Goal: Task Accomplishment & Management: Use online tool/utility

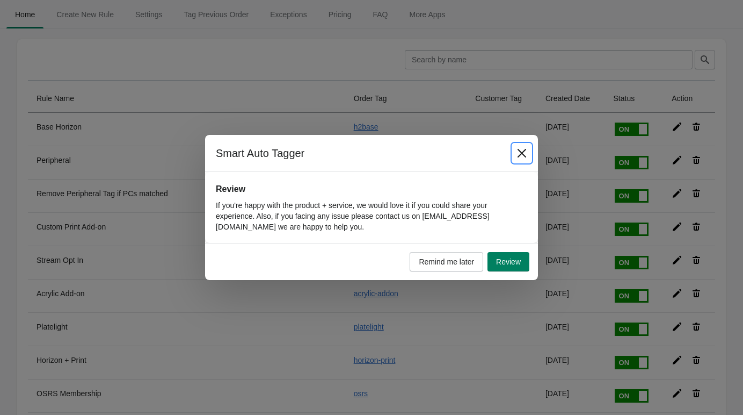
click at [526, 149] on icon "Close" at bounding box center [522, 153] width 9 height 9
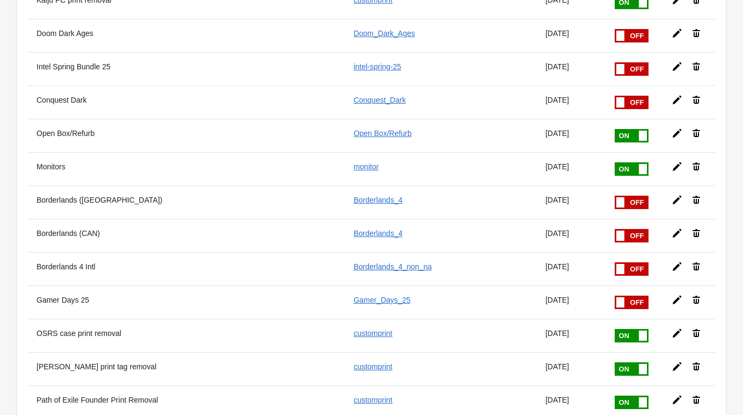
scroll to position [1468, 0]
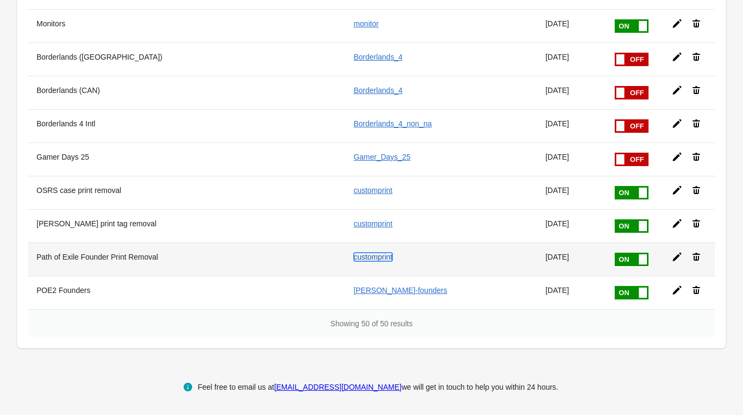
click at [379, 254] on link "customprint" at bounding box center [373, 256] width 39 height 9
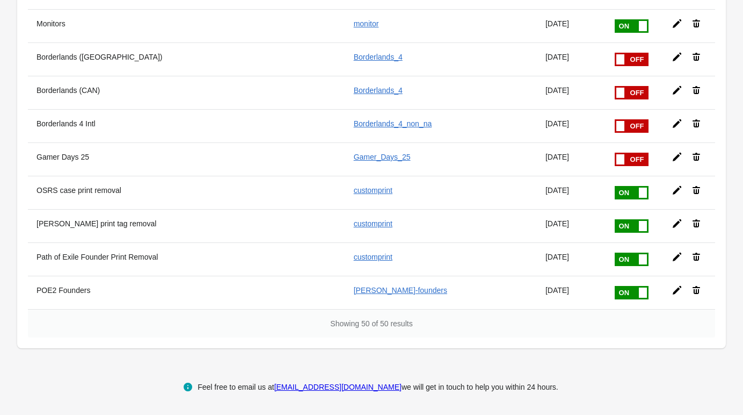
click at [676, 258] on icon at bounding box center [677, 256] width 11 height 11
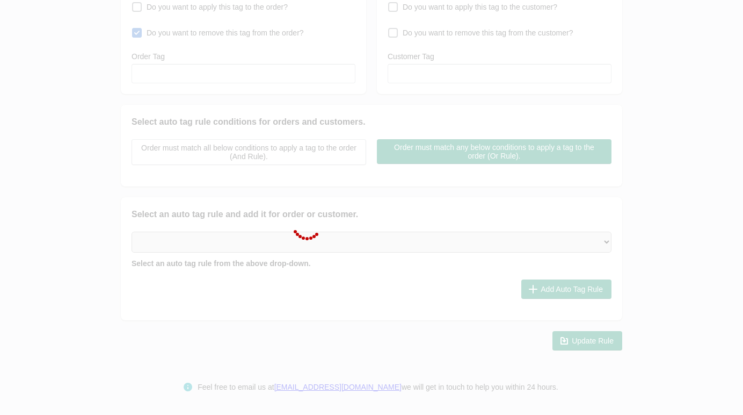
type input "Path of Exile Founder Print Removal"
checkbox input "true"
type input "customprint"
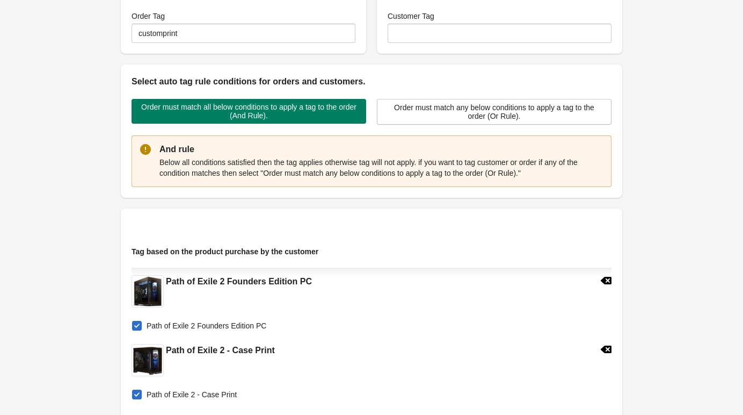
scroll to position [201, 0]
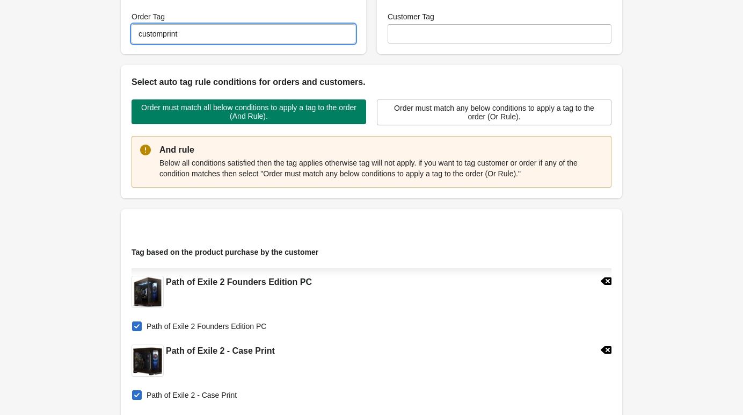
click at [233, 38] on input "customprint" at bounding box center [244, 33] width 224 height 19
click at [233, 37] on input "customprint" at bounding box center [244, 33] width 224 height 19
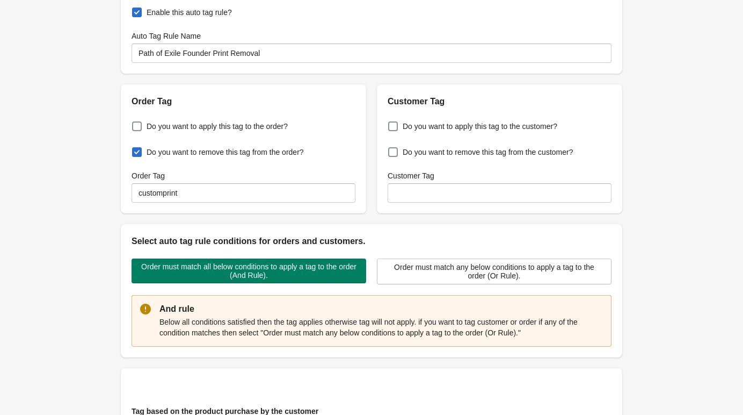
scroll to position [0, 0]
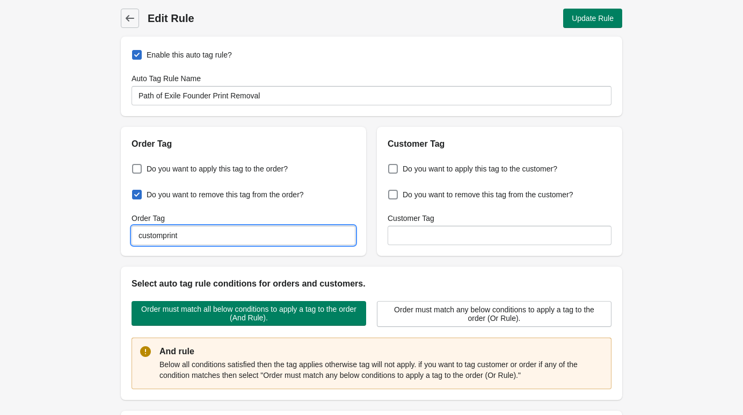
click at [197, 233] on input "customprint" at bounding box center [244, 235] width 224 height 19
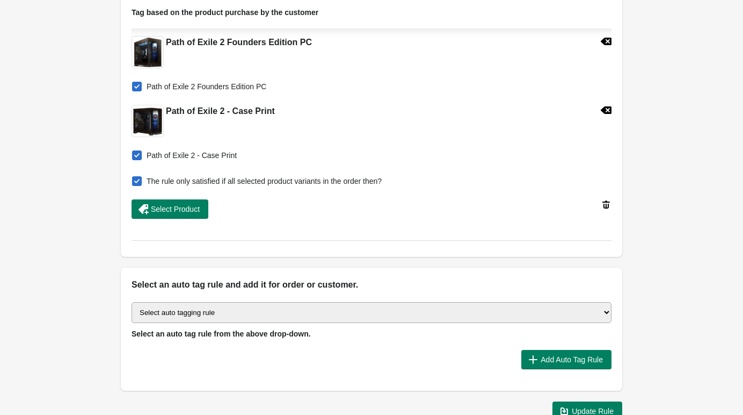
scroll to position [511, 0]
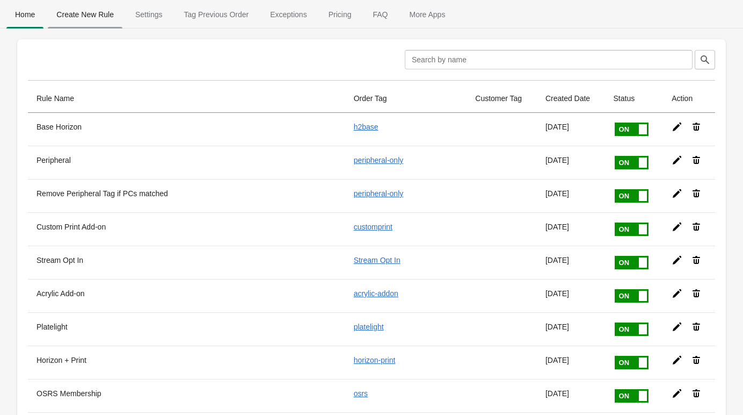
click at [103, 16] on span "Create New Rule" at bounding box center [85, 14] width 75 height 19
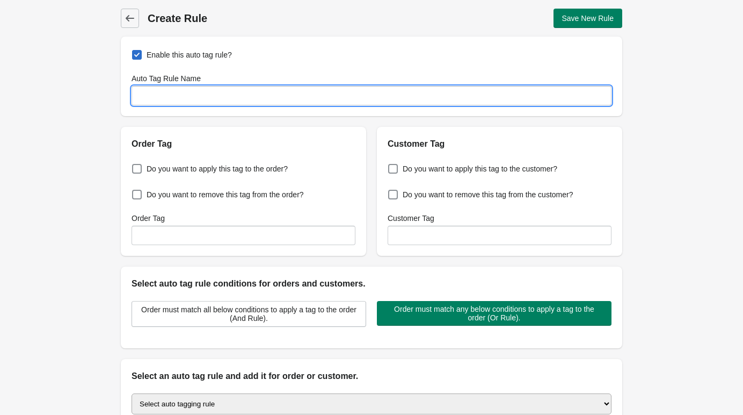
click at [268, 89] on input "Auto Tag Rule Name" at bounding box center [372, 95] width 480 height 19
paste input "customprint"
type input "customprint"
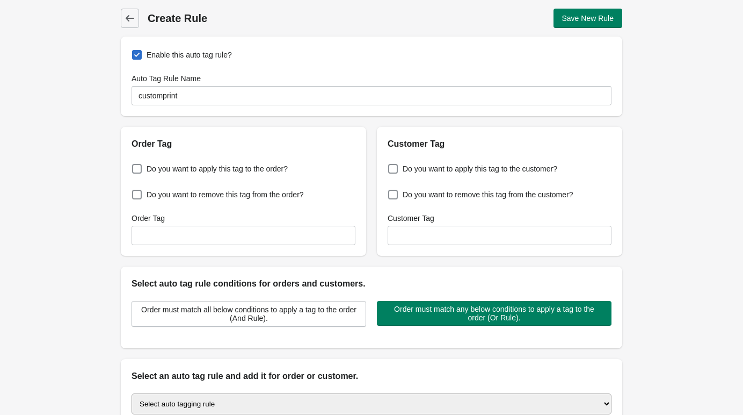
click at [179, 58] on span "Enable this auto tag rule?" at bounding box center [189, 54] width 85 height 11
click at [135, 52] on input "Enable this auto tag rule?" at bounding box center [134, 52] width 1 height 1
click at [179, 58] on span "Enable this auto tag rule?" at bounding box center [189, 54] width 85 height 11
click at [135, 52] on input "Enable this auto tag rule?" at bounding box center [134, 52] width 1 height 1
checkbox input "true"
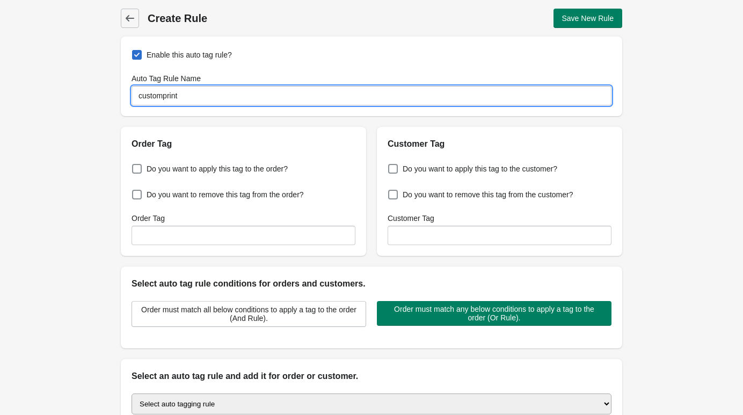
click at [198, 96] on input "customprint" at bounding box center [372, 95] width 480 height 19
type input "JJK Print Removal"
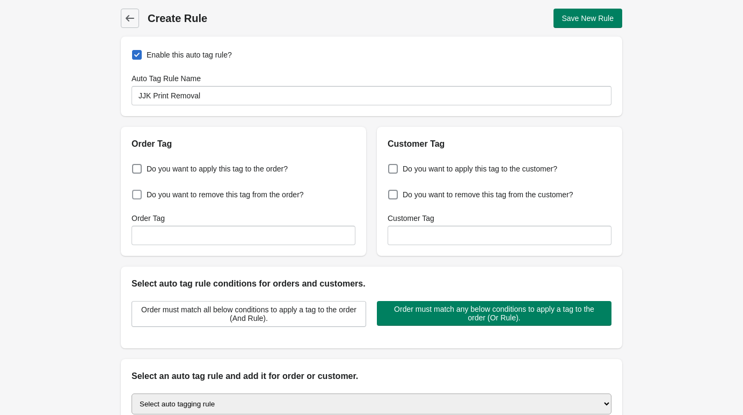
click at [192, 201] on label "Do you want to remove this tag from the order?" at bounding box center [218, 194] width 172 height 15
click at [135, 192] on input "Do you want to remove this tag from the order?" at bounding box center [134, 191] width 1 height 1
checkbox input "true"
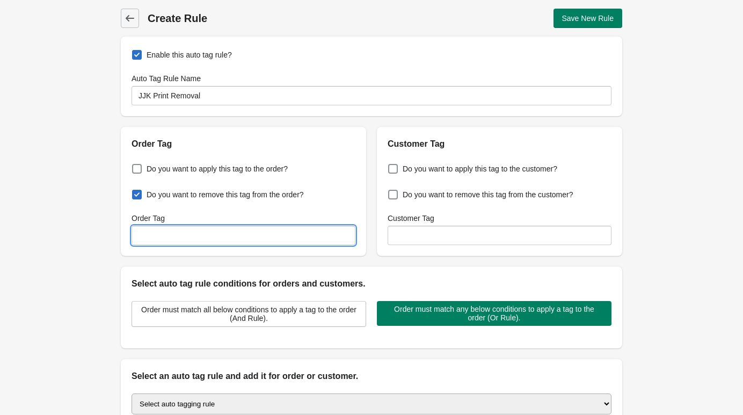
click at [175, 229] on input "Order Tag" at bounding box center [244, 235] width 224 height 19
paste input "customprint"
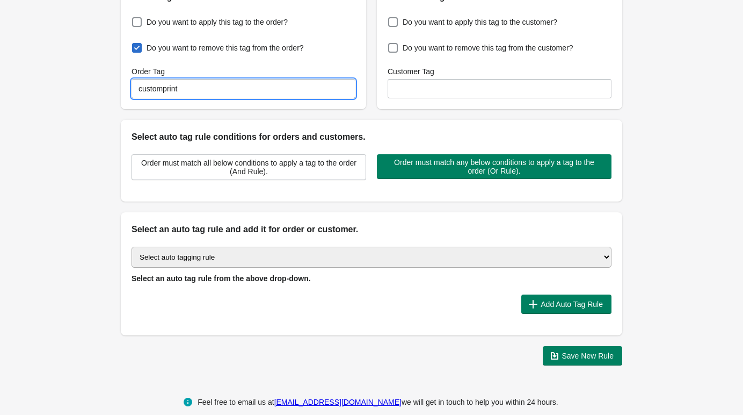
scroll to position [148, 0]
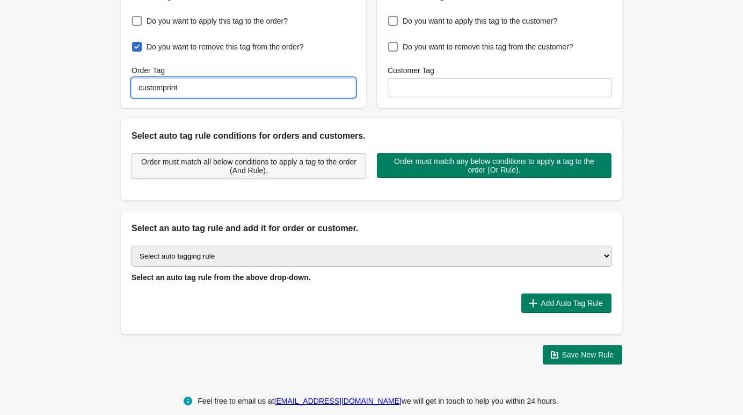
type input "customprint"
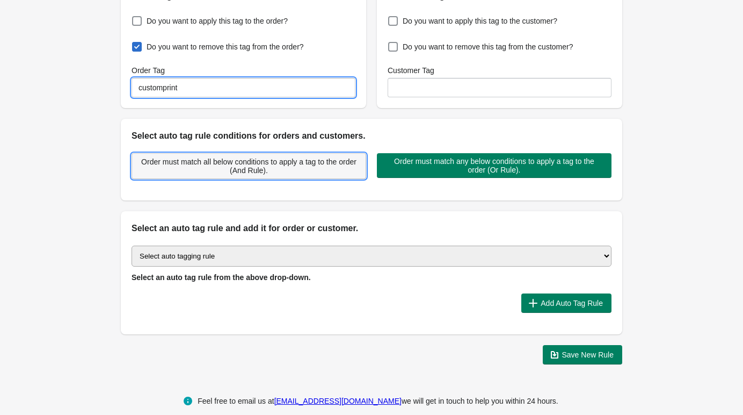
drag, startPoint x: 240, startPoint y: 172, endPoint x: 247, endPoint y: 169, distance: 7.7
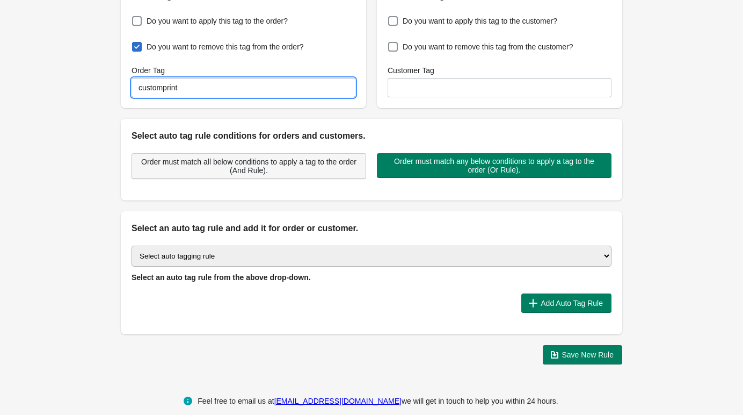
click at [240, 171] on span "Order must match all below conditions to apply a tag to the order (And Rule)." at bounding box center [249, 165] width 216 height 17
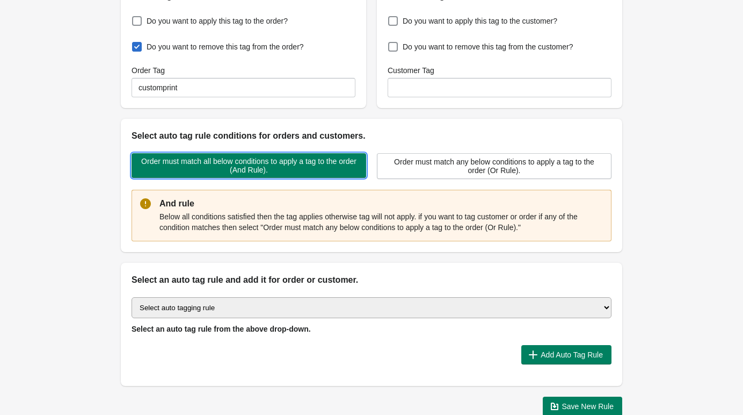
drag, startPoint x: 247, startPoint y: 169, endPoint x: 101, endPoint y: 200, distance: 148.9
click at [247, 169] on span "Order must match all below conditions to apply a tag to the order (And Rule)." at bounding box center [249, 165] width 218 height 17
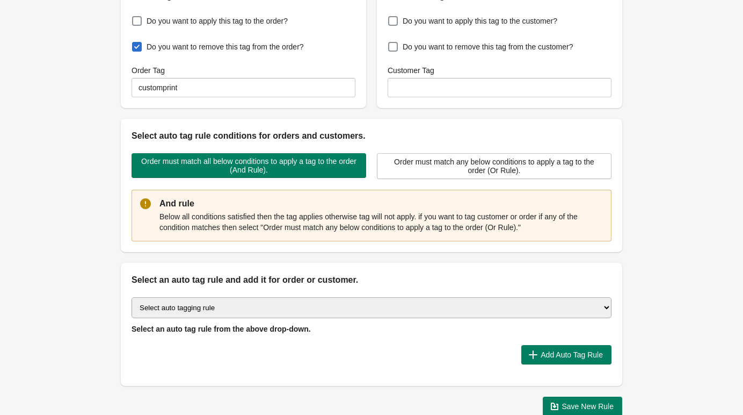
scroll to position [213, 0]
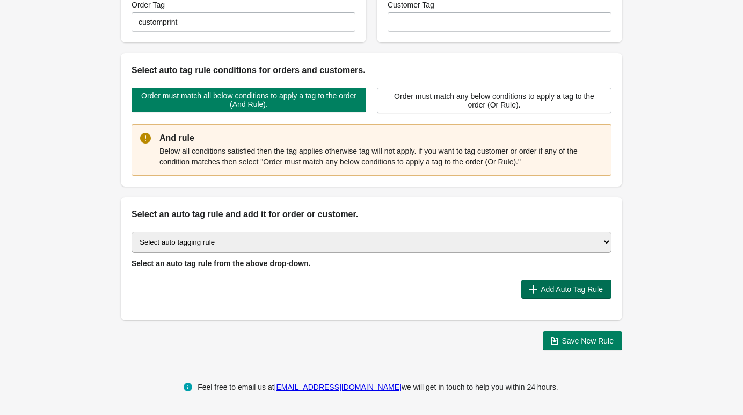
click at [559, 281] on button "Add Auto Tag Rule" at bounding box center [567, 288] width 90 height 19
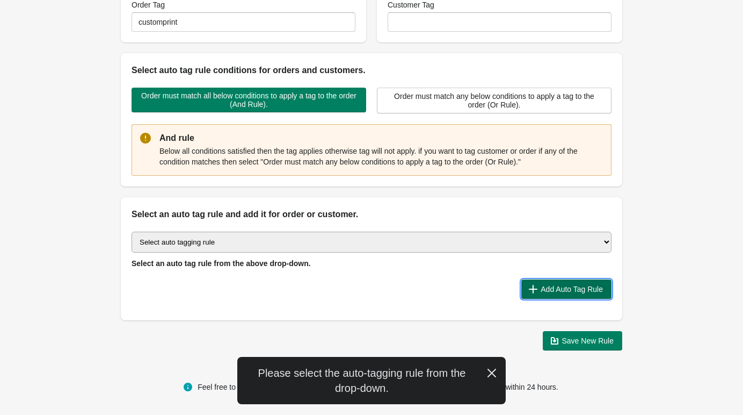
click at [558, 291] on span "Add Auto Tag Rule" at bounding box center [572, 289] width 62 height 9
click at [462, 240] on select "Select auto tagging rule Tag by order amount Tag based on the order count (Volu…" at bounding box center [372, 241] width 480 height 21
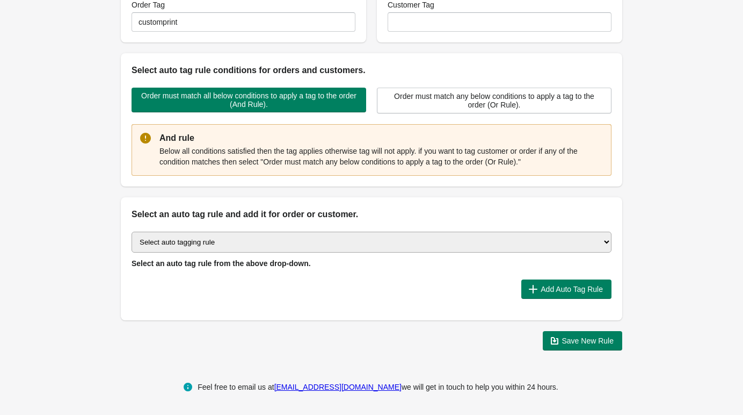
select select "1"
click at [132, 231] on select "Select auto tagging rule Tag by order amount Tag based on the order count (Volu…" at bounding box center [372, 241] width 480 height 21
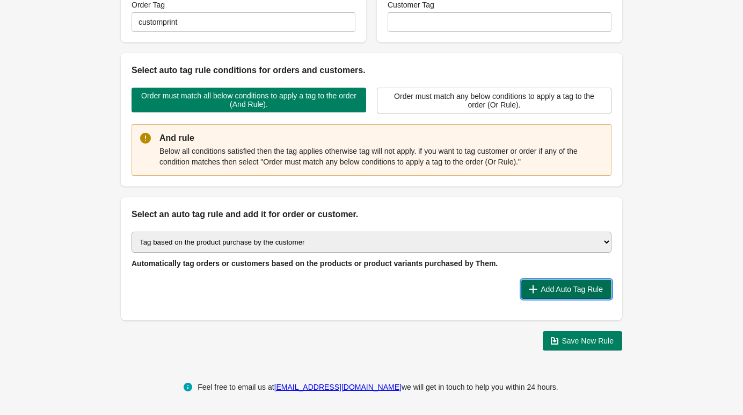
click at [578, 292] on span "Add Auto Tag Rule" at bounding box center [572, 289] width 62 height 9
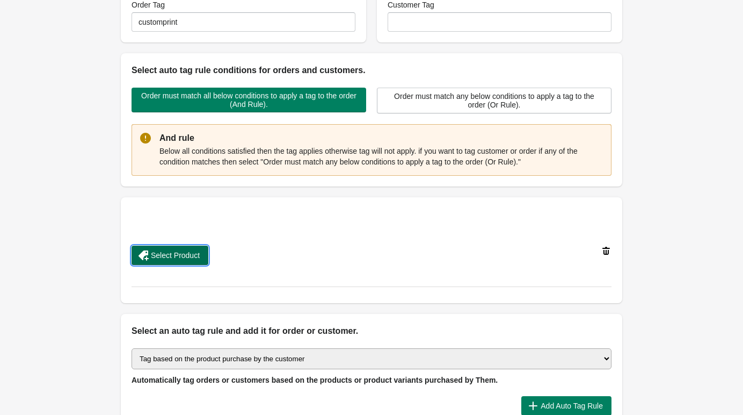
click at [183, 254] on span "Select Product" at bounding box center [175, 255] width 49 height 9
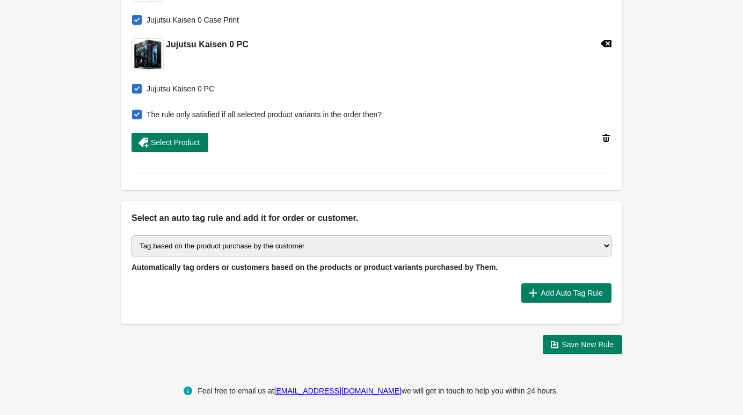
scroll to position [511, 0]
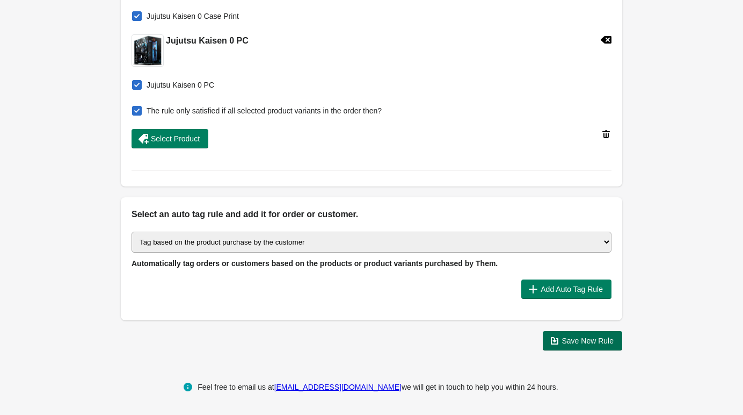
click at [580, 345] on span "Save New Rule" at bounding box center [583, 340] width 63 height 11
